Goal: Transaction & Acquisition: Purchase product/service

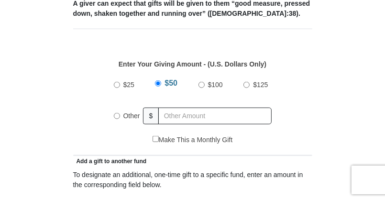
scroll to position [431, 0]
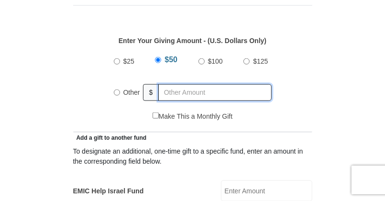
radio input "true"
click at [187, 84] on input "text" at bounding box center [217, 92] width 110 height 17
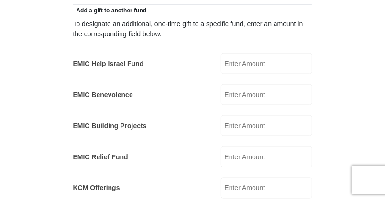
click at [245, 53] on input "EMIC Help Israel Fund" at bounding box center [266, 63] width 91 height 21
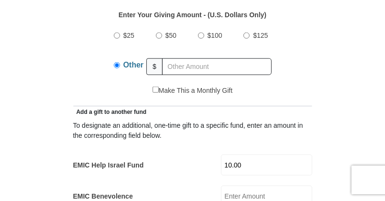
scroll to position [443, 0]
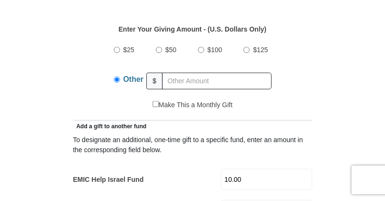
type input "10.00"
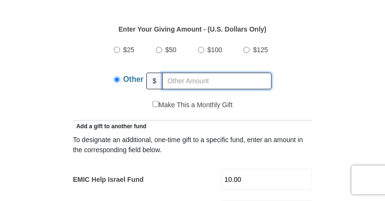
click at [172, 73] on input "text" at bounding box center [217, 81] width 110 height 17
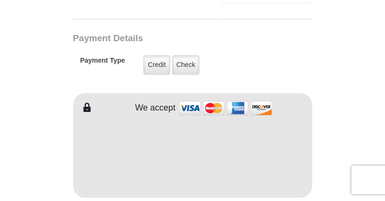
scroll to position [757, 0]
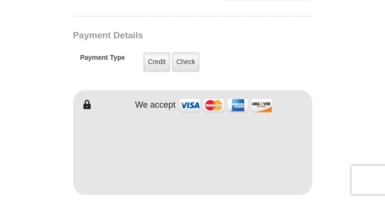
type input "86.00"
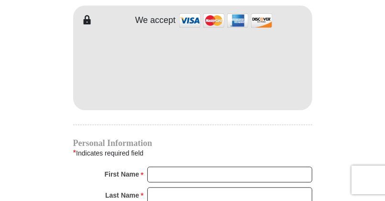
scroll to position [877, 0]
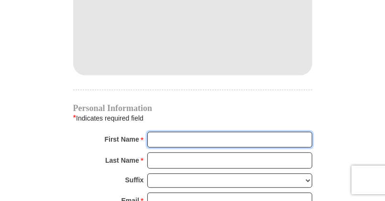
click at [190, 132] on input "First Name *" at bounding box center [229, 140] width 165 height 16
type input "Bernadette"
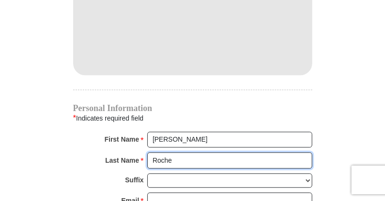
type input "Roche"
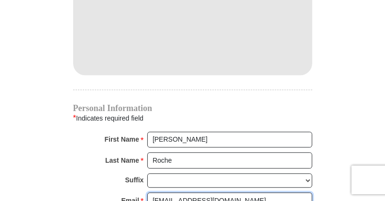
type input "bniroche@gmail.com"
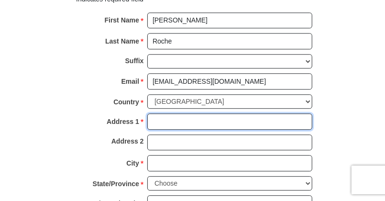
scroll to position [997, 0]
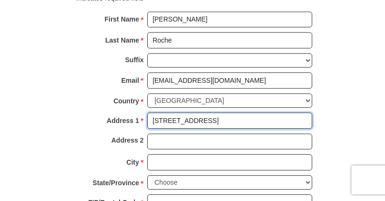
type input "64 Park Dr S"
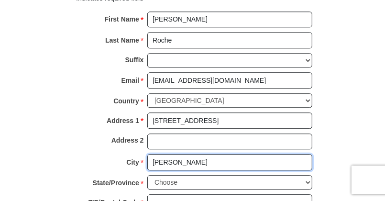
type input "Clanton"
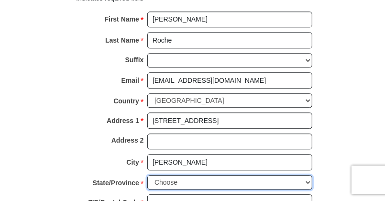
select select "AL"
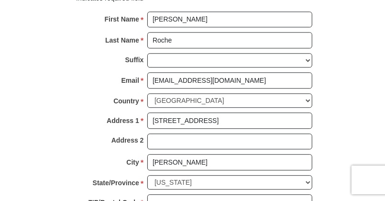
click at [225, 194] on div "ZIP/Postal Code * No postal code? Click here. Please enter ZIP/Postal Code You …" at bounding box center [192, 204] width 239 height 21
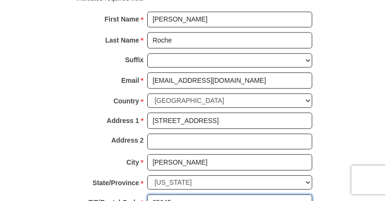
type input "35045"
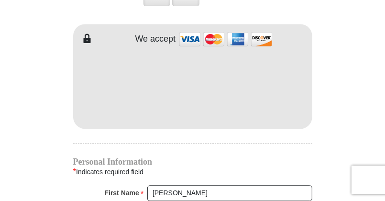
scroll to position [820, 0]
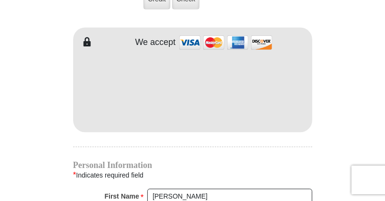
type input "205-344-2301"
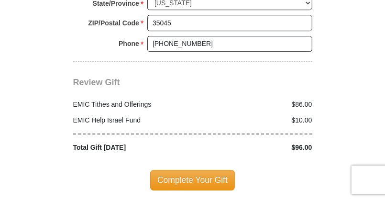
scroll to position [1179, 0]
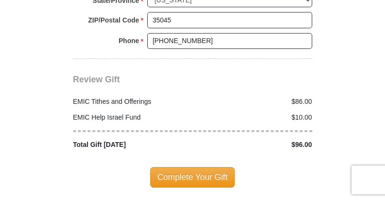
click at [212, 167] on span "Complete Your Gift" at bounding box center [192, 177] width 85 height 20
